Goal: Navigation & Orientation: Go to known website

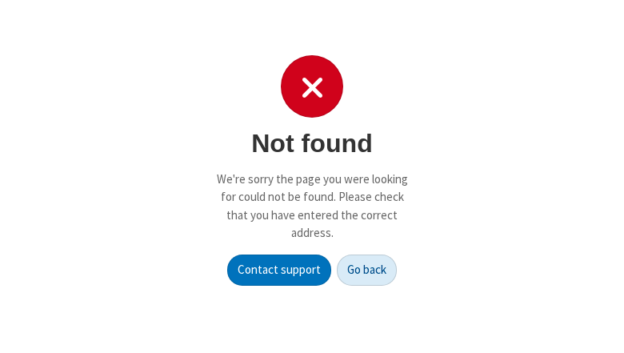
click at [367, 270] on button "Go back" at bounding box center [367, 270] width 60 height 32
click at [312, 176] on p "We're sorry the page you were looking for could not be found. Please check that…" at bounding box center [312, 206] width 192 height 72
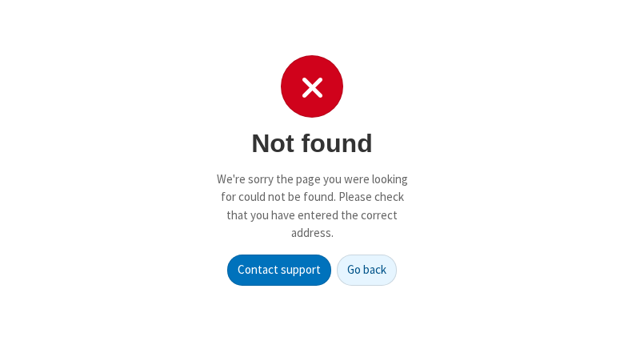
click at [312, 176] on p "We're sorry the page you were looking for could not be found. Please check that…" at bounding box center [312, 206] width 192 height 72
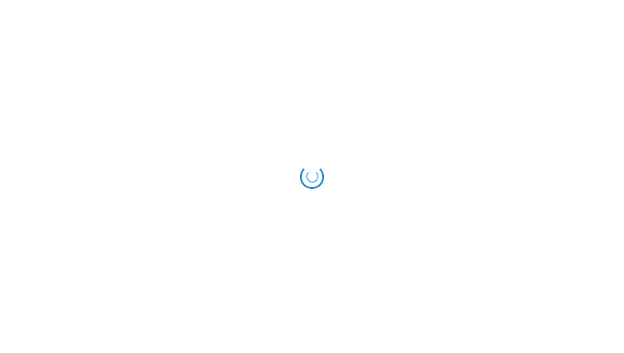
click at [312, 176] on div "Loading..." at bounding box center [312, 177] width 24 height 24
click at [306, 171] on div "Loading..." at bounding box center [312, 177] width 24 height 24
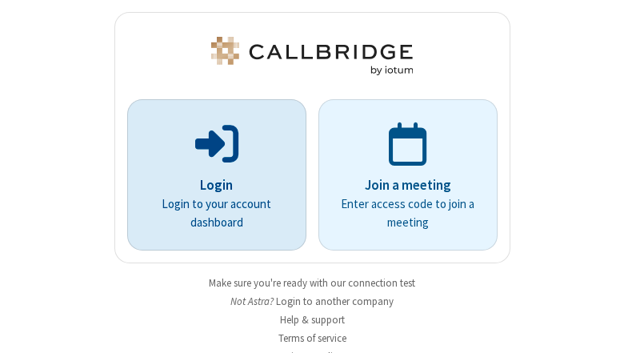
click at [210, 175] on p "Login" at bounding box center [217, 185] width 134 height 21
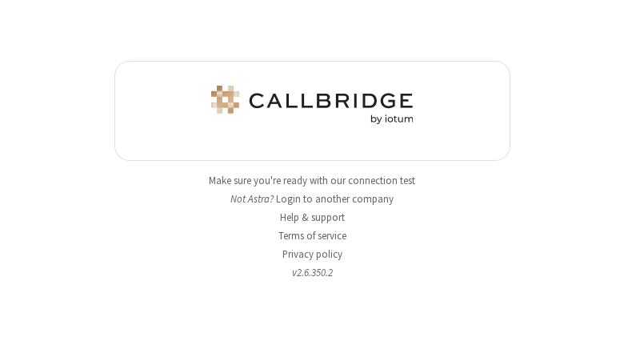
click at [337, 198] on button "Login to another company" at bounding box center [335, 198] width 118 height 15
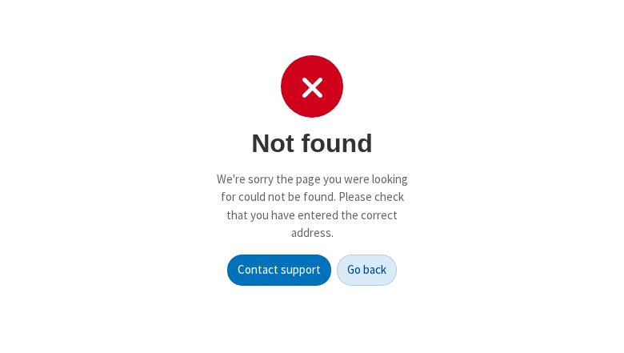
click at [367, 270] on button "Go back" at bounding box center [367, 270] width 60 height 32
click at [312, 176] on p "We're sorry the page you were looking for could not be found. Please check that…" at bounding box center [312, 206] width 192 height 72
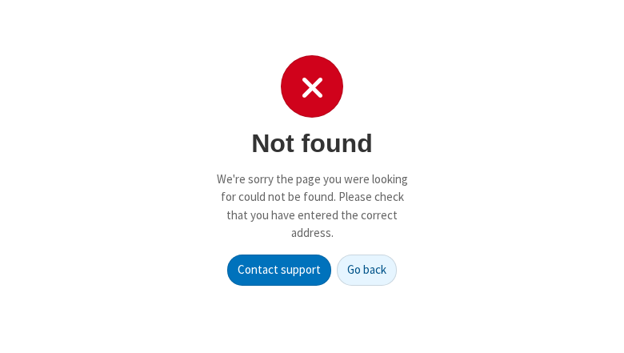
click at [312, 176] on p "We're sorry the page you were looking for could not be found. Please check that…" at bounding box center [312, 206] width 192 height 72
click at [367, 270] on button "Go back" at bounding box center [367, 270] width 60 height 32
click at [312, 176] on p "We're sorry the page you were looking for could not be found. Please check that…" at bounding box center [312, 206] width 192 height 72
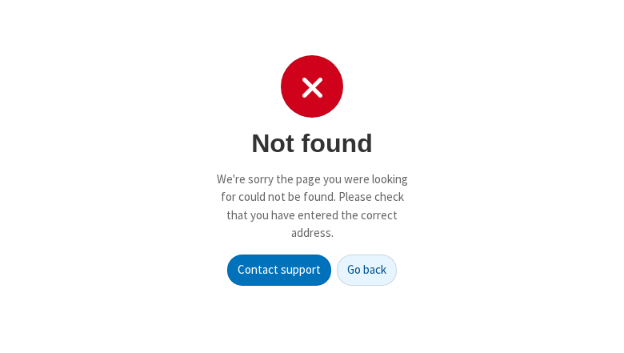
click at [312, 176] on p "We're sorry the page you were looking for could not be found. Please check that…" at bounding box center [312, 206] width 192 height 72
